Goal: Task Accomplishment & Management: Manage account settings

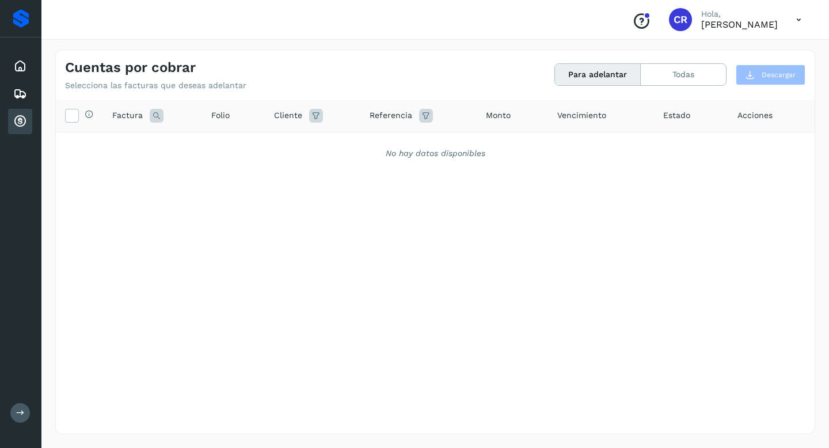
click at [24, 23] on div "Proveedores" at bounding box center [21, 18] width 17 height 18
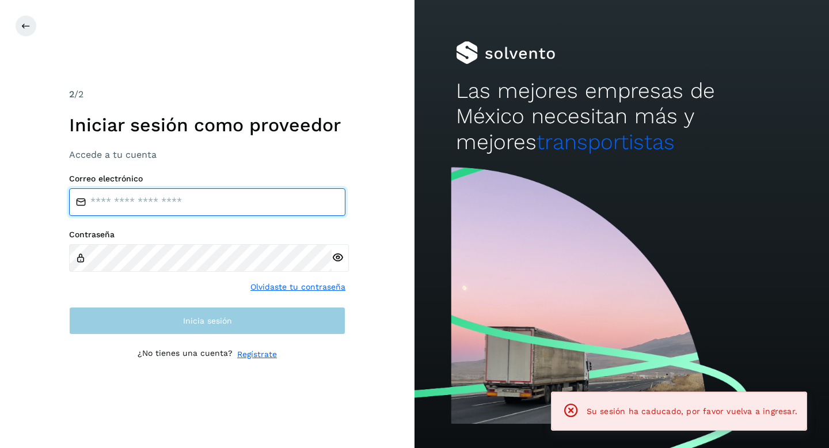
type input "**********"
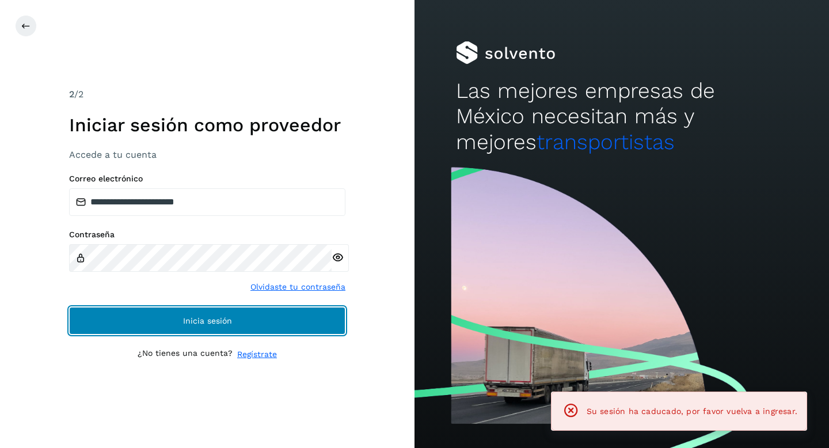
click at [183, 318] on span "Inicia sesión" at bounding box center [207, 321] width 49 height 8
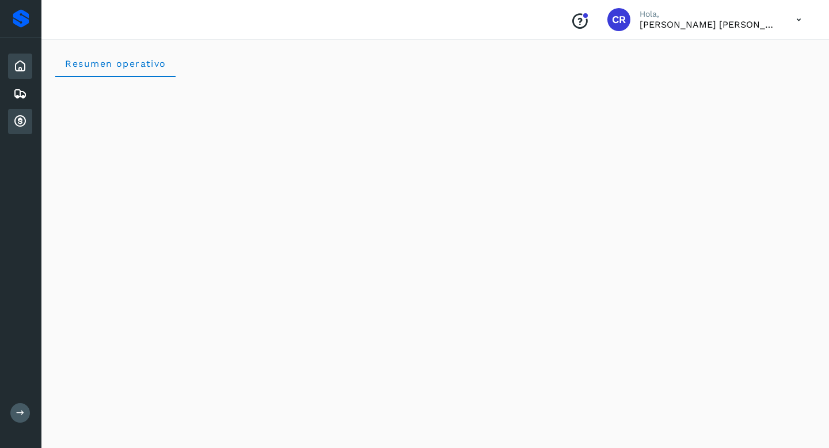
click at [31, 123] on div "Cuentas por cobrar" at bounding box center [20, 121] width 24 height 25
